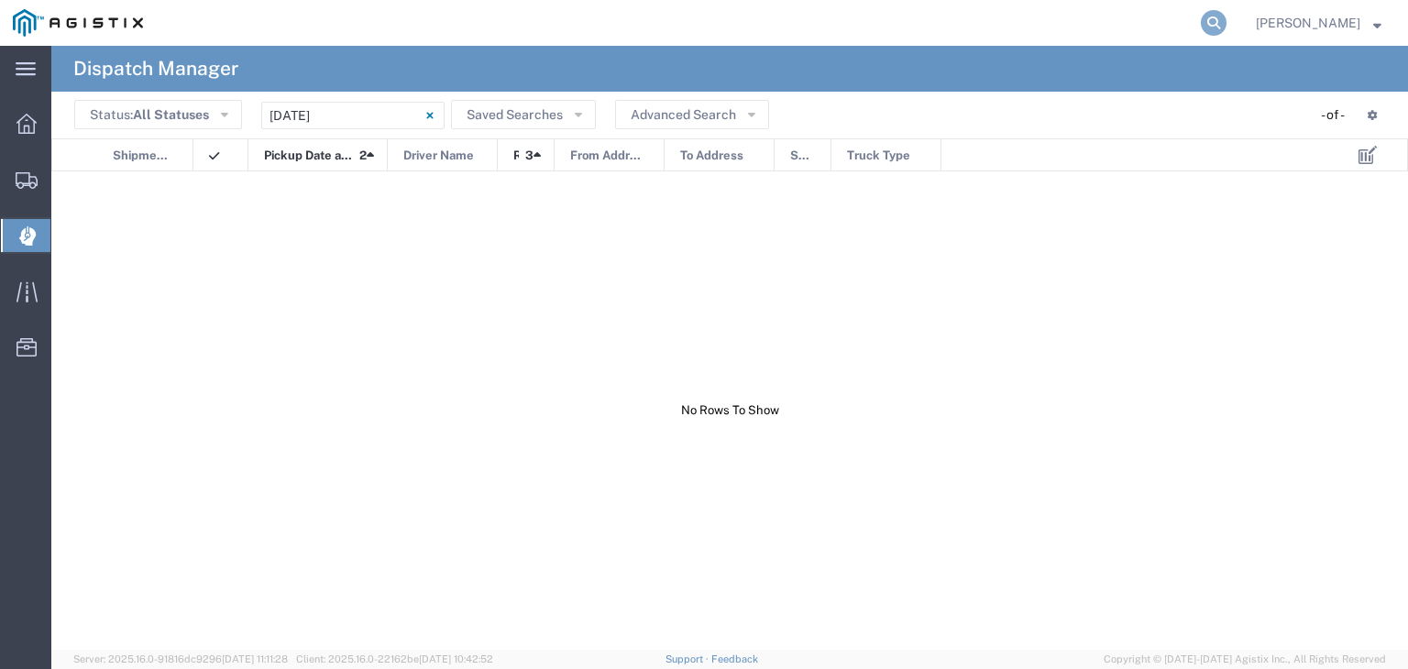
click at [1227, 28] on icon at bounding box center [1214, 23] width 26 height 26
type input "56266612"
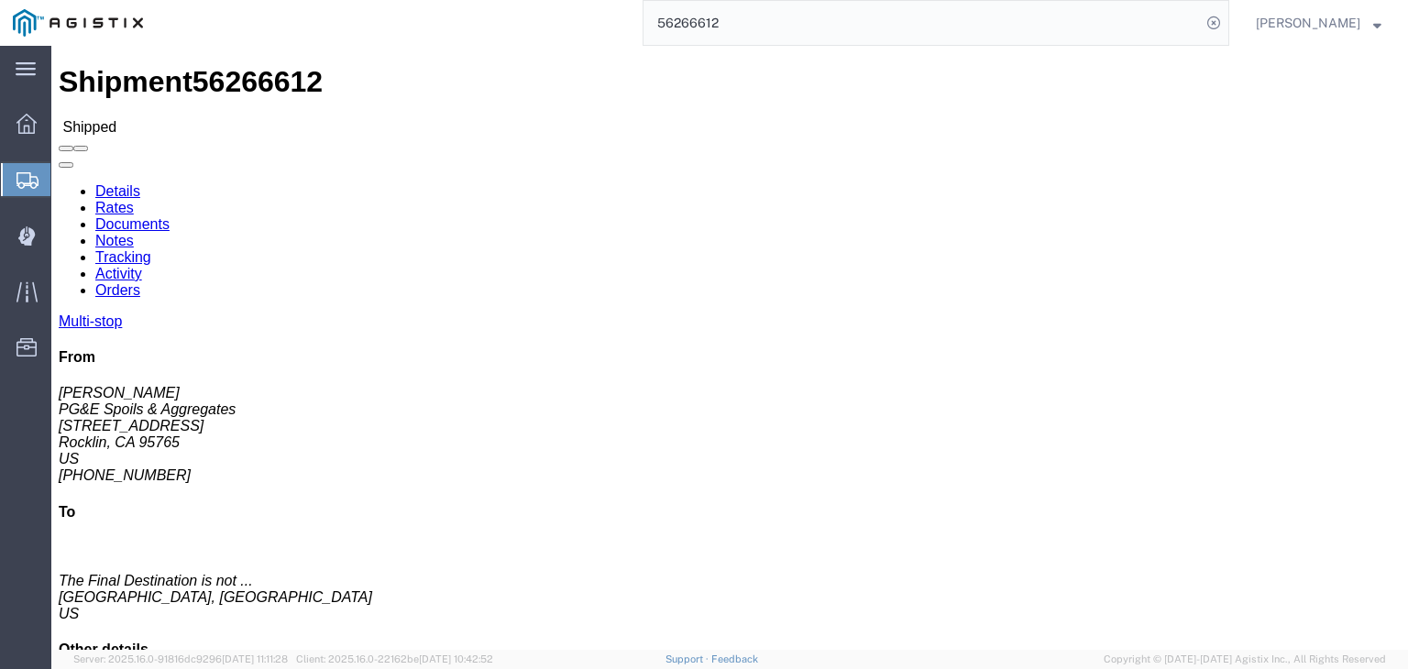
click link "Tracking"
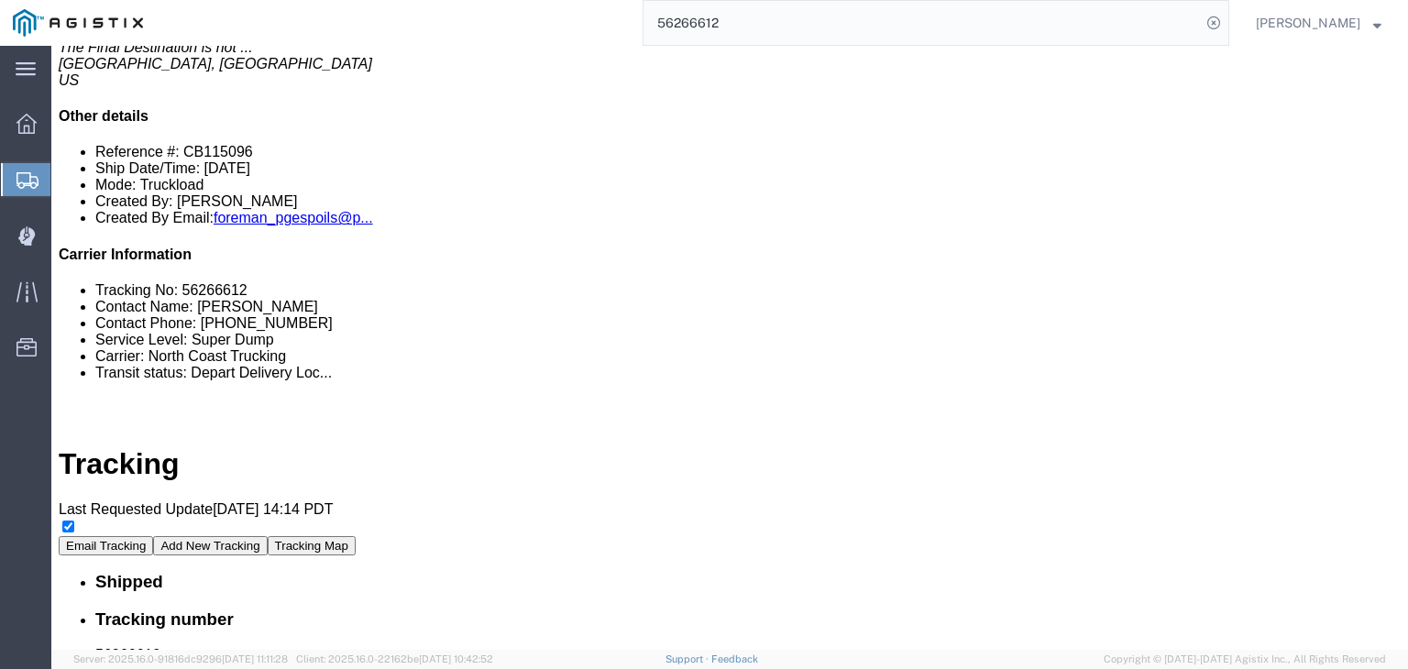
scroll to position [612, 0]
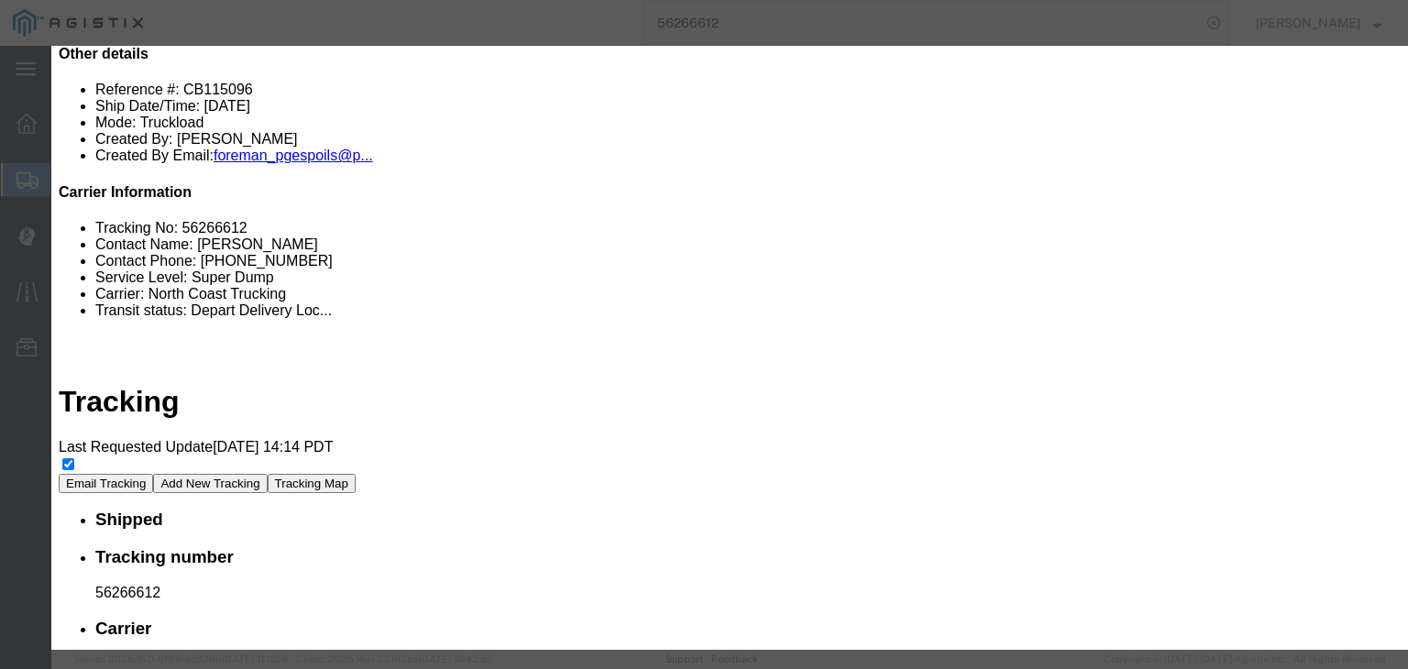
drag, startPoint x: 718, startPoint y: 420, endPoint x: 711, endPoint y: 437, distance: 18.9
drag, startPoint x: 733, startPoint y: 333, endPoint x: 735, endPoint y: 430, distance: 97.2
drag, startPoint x: 723, startPoint y: 410, endPoint x: 711, endPoint y: 209, distance: 201.1
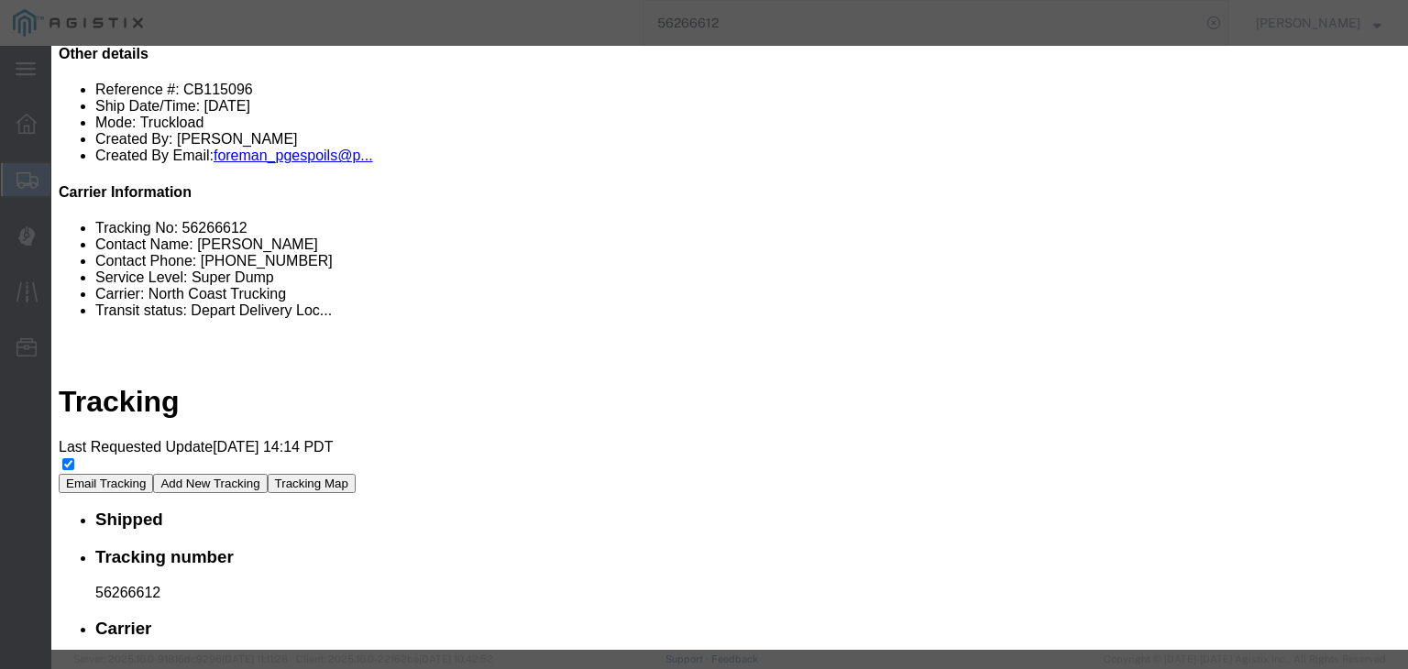
drag, startPoint x: 616, startPoint y: 270, endPoint x: 704, endPoint y: 381, distance: 141.6
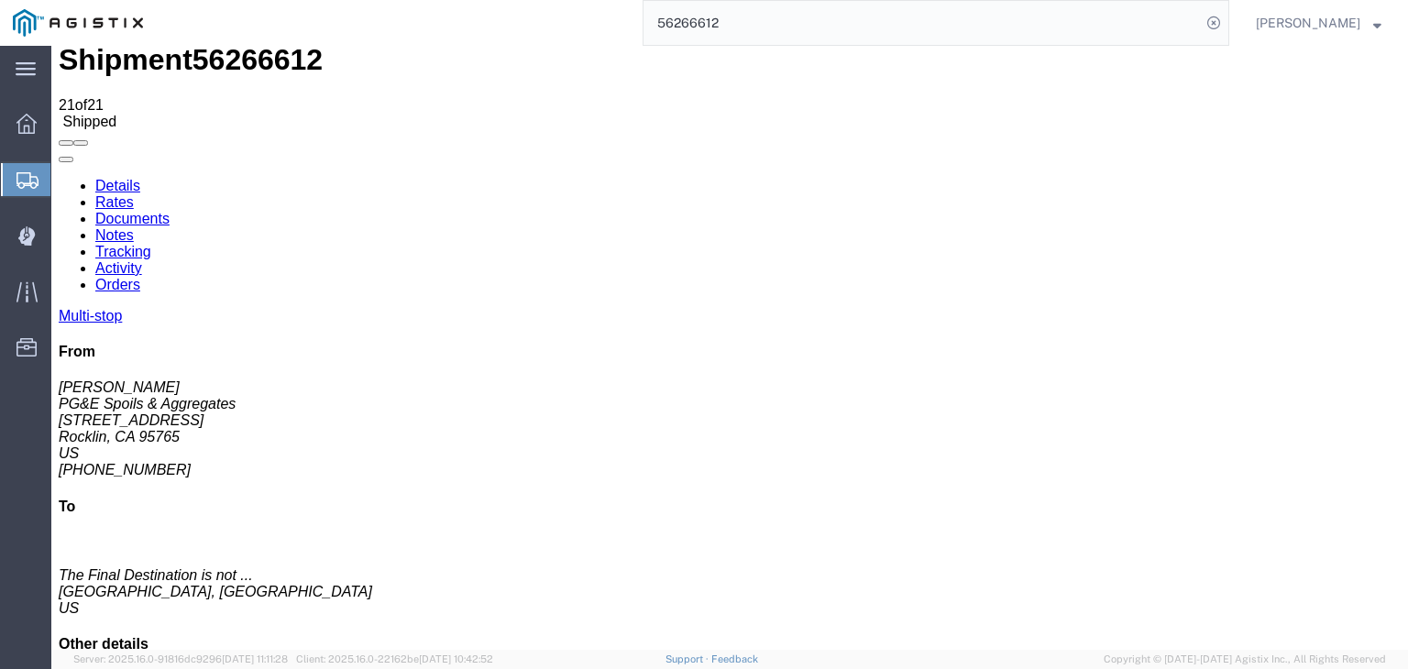
scroll to position [0, 0]
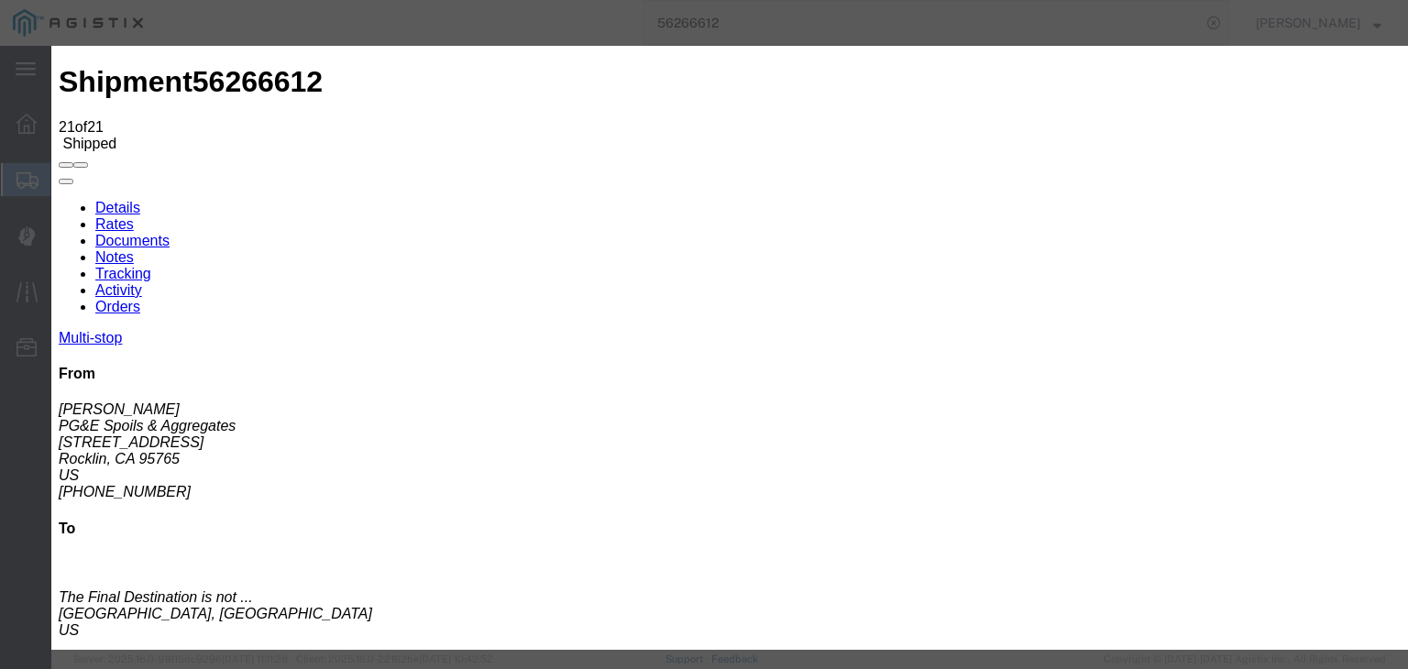
drag, startPoint x: 653, startPoint y: 358, endPoint x: 649, endPoint y: 376, distance: 18.7
drag, startPoint x: 660, startPoint y: 299, endPoint x: 660, endPoint y: 411, distance: 111.8
drag, startPoint x: 566, startPoint y: 216, endPoint x: 617, endPoint y: 408, distance: 198.4
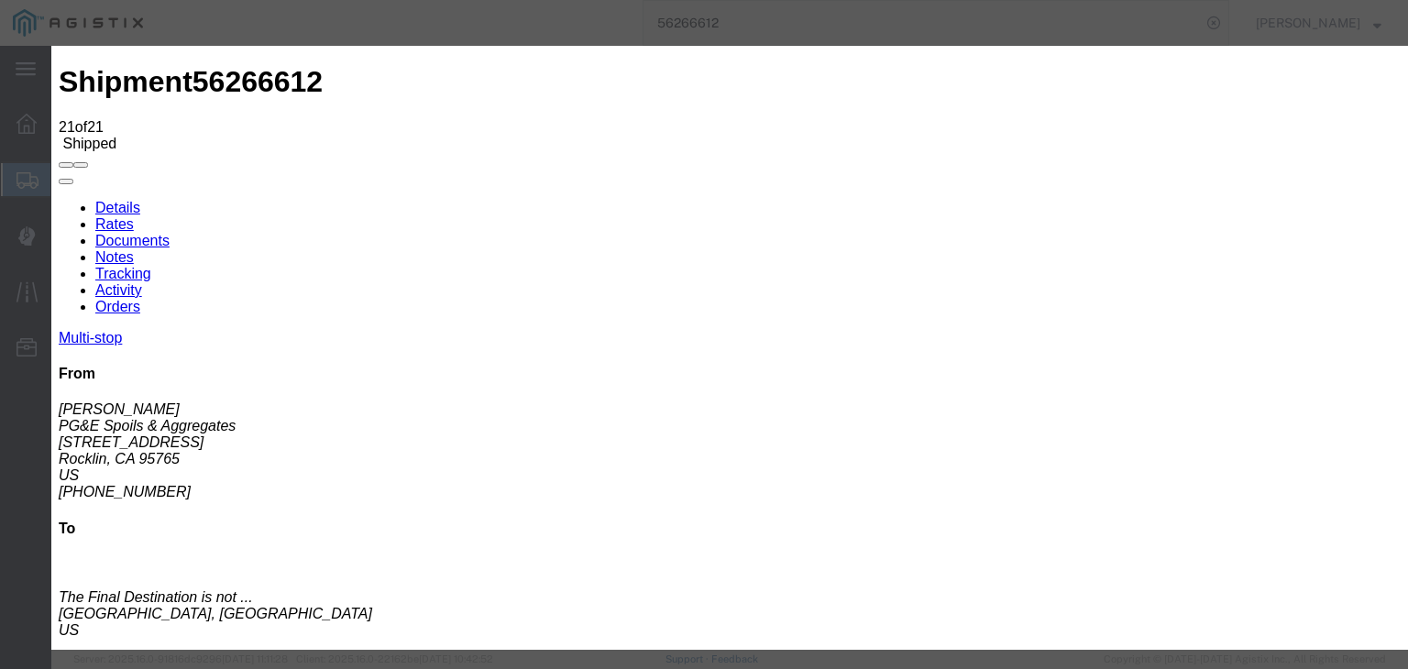
drag, startPoint x: 575, startPoint y: 409, endPoint x: 622, endPoint y: 324, distance: 97.2
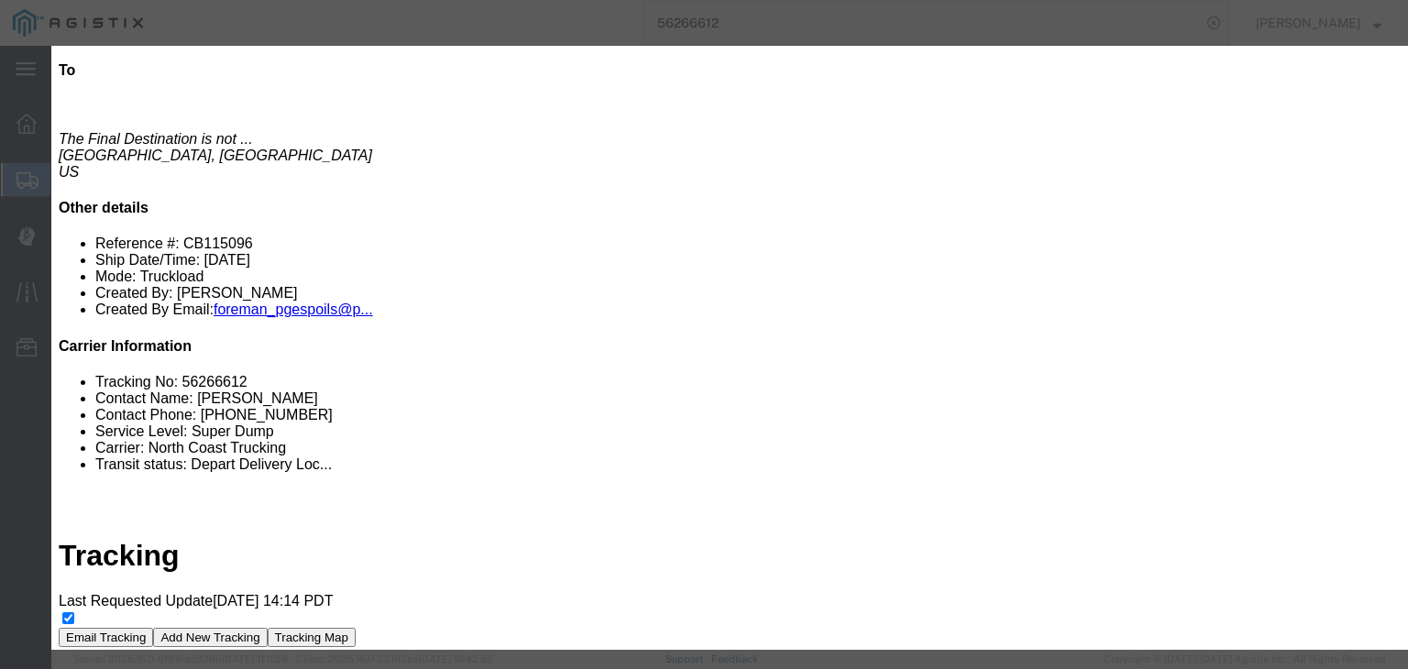
drag, startPoint x: 572, startPoint y: 388, endPoint x: 563, endPoint y: 478, distance: 90.3
drag, startPoint x: 724, startPoint y: 353, endPoint x: 667, endPoint y: 115, distance: 245.0
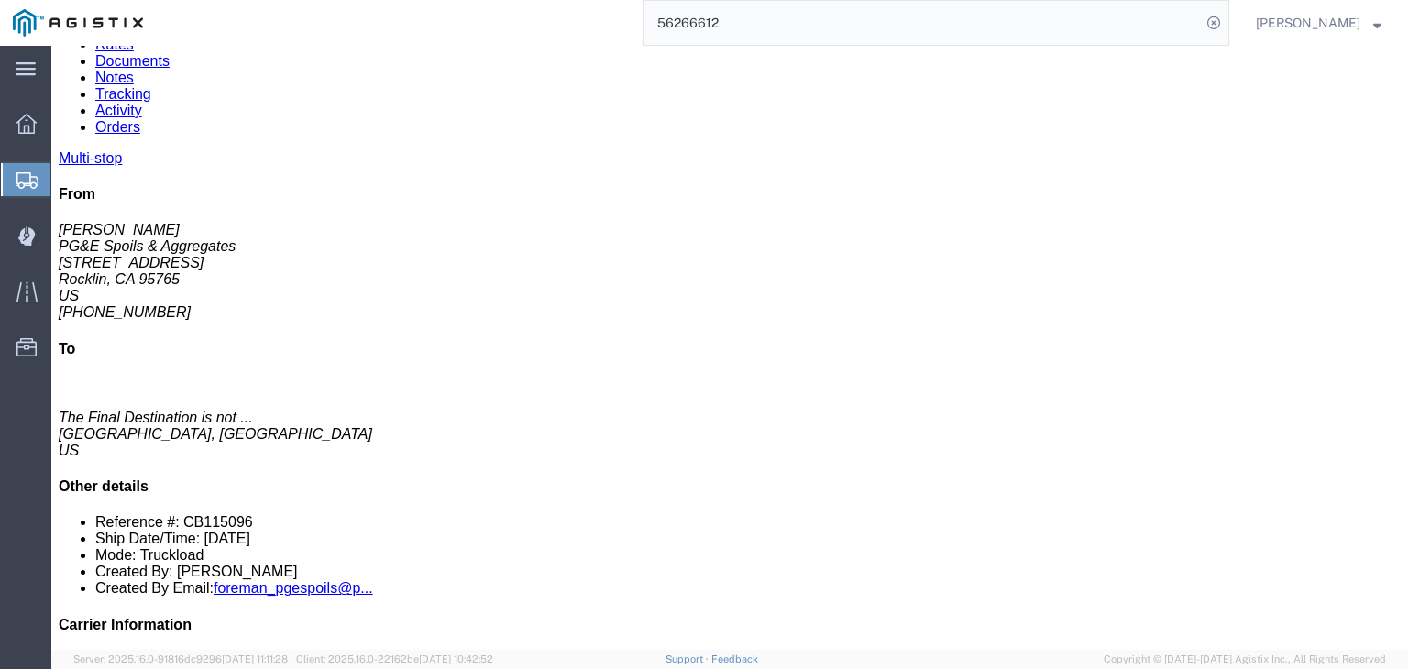
scroll to position [0, 0]
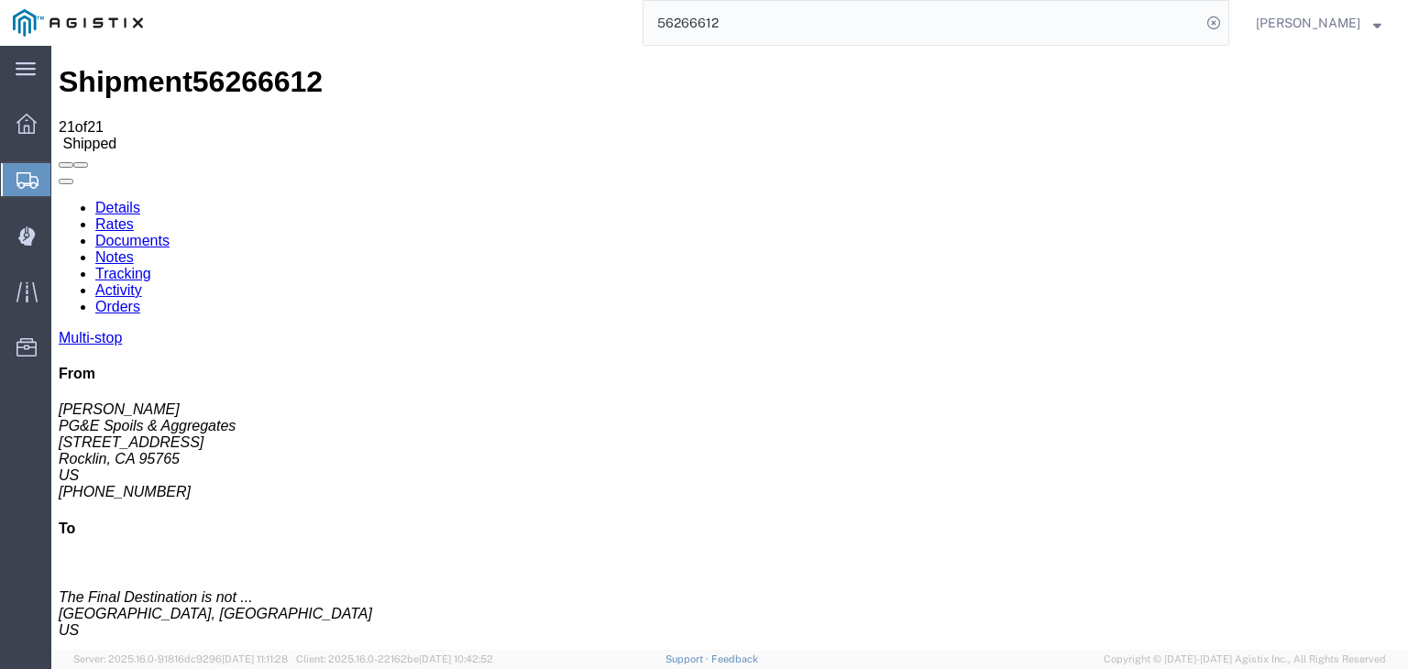
drag, startPoint x: 414, startPoint y: 227, endPoint x: 411, endPoint y: 248, distance: 21.4
